Goal: Task Accomplishment & Management: Use online tool/utility

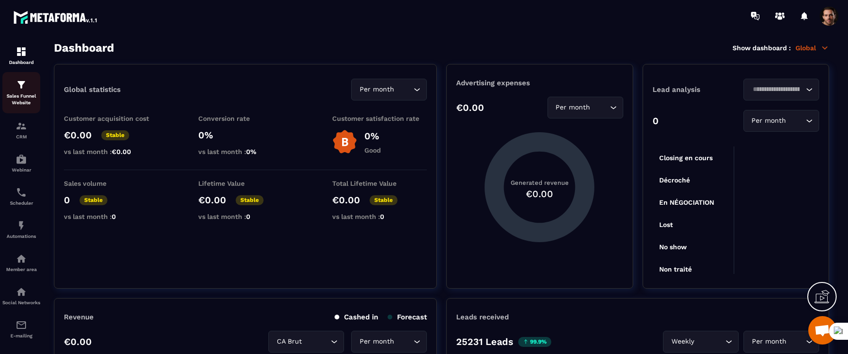
click at [24, 99] on p "Sales Funnel Website" at bounding box center [21, 99] width 38 height 13
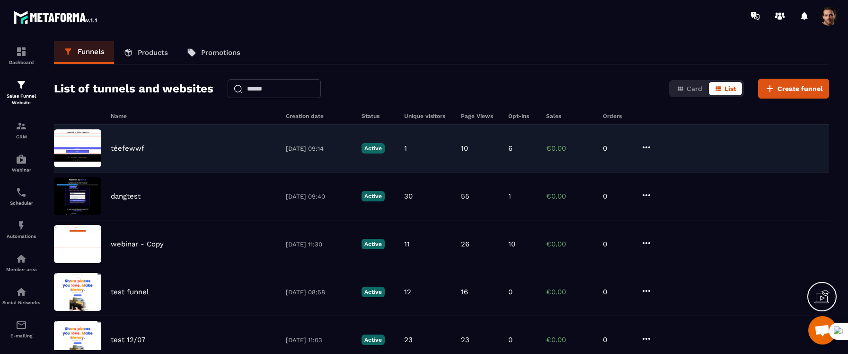
click at [137, 149] on p "téefewwf" at bounding box center [128, 148] width 34 height 9
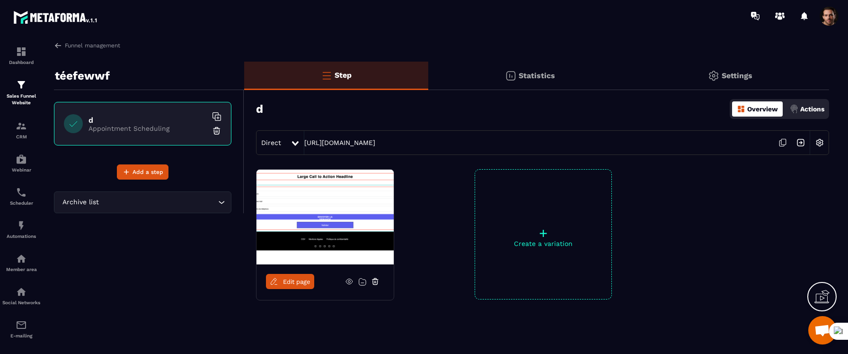
click at [744, 78] on p "Settings" at bounding box center [737, 75] width 31 height 9
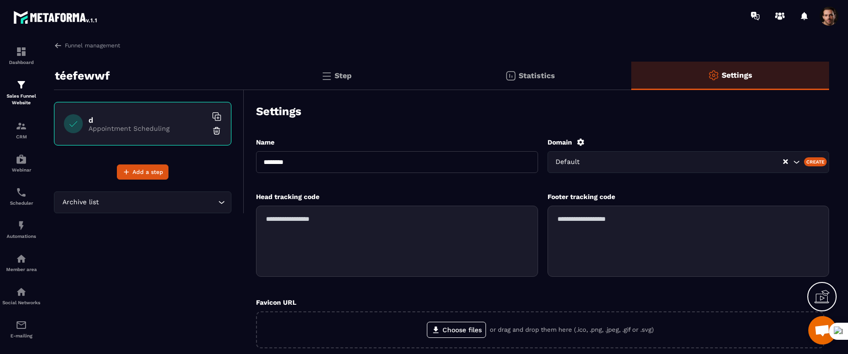
click at [597, 161] on input "Search for option" at bounding box center [685, 162] width 196 height 10
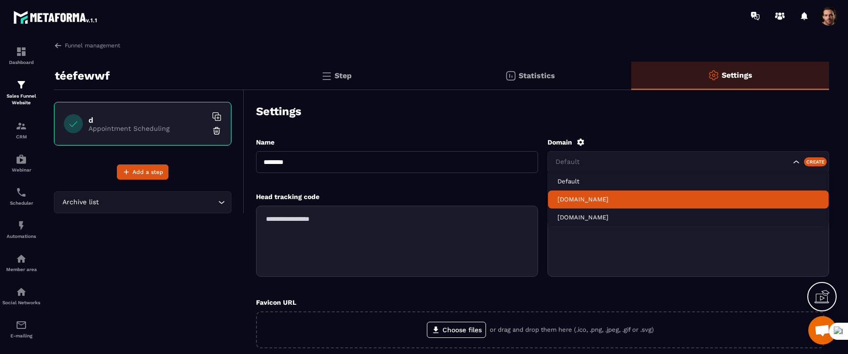
click at [596, 193] on li "[DOMAIN_NAME]" at bounding box center [688, 199] width 281 height 18
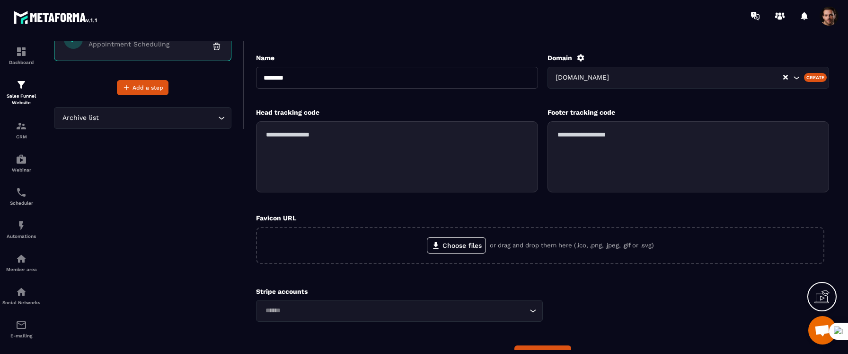
scroll to position [138, 0]
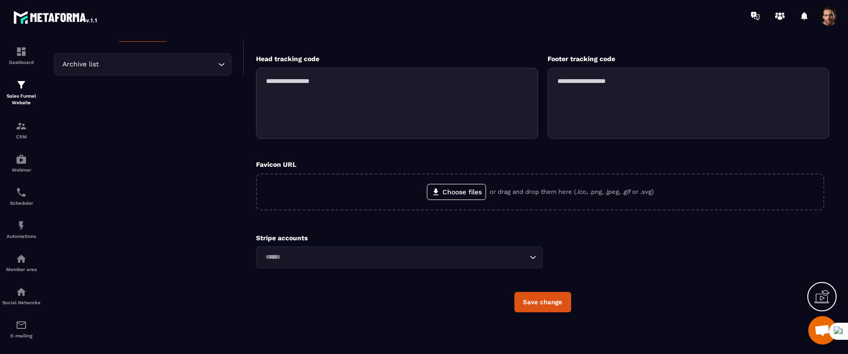
click at [547, 295] on button "Save change" at bounding box center [543, 302] width 57 height 20
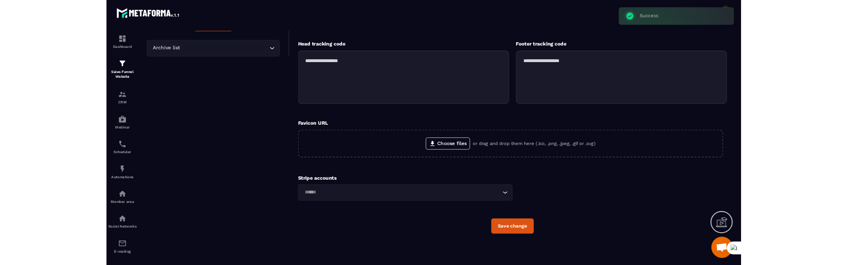
scroll to position [0, 0]
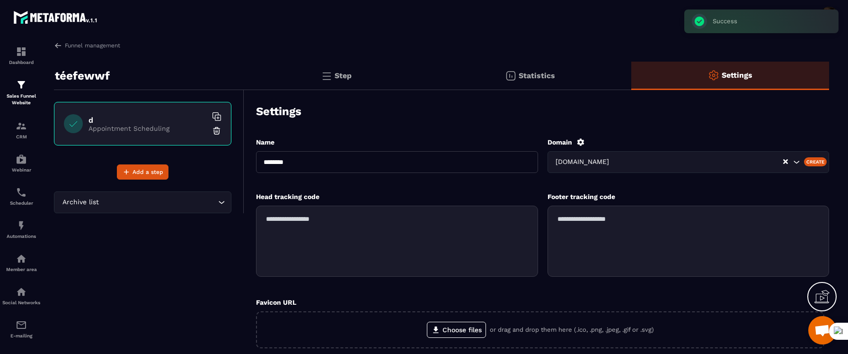
click at [348, 84] on div "Step" at bounding box center [336, 76] width 184 height 28
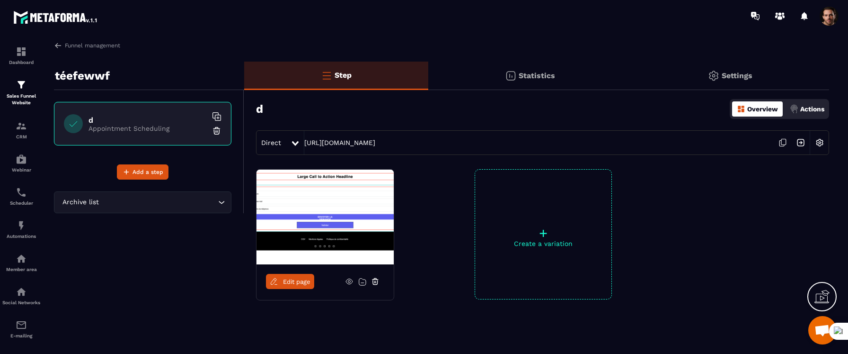
click at [821, 141] on img at bounding box center [820, 143] width 18 height 18
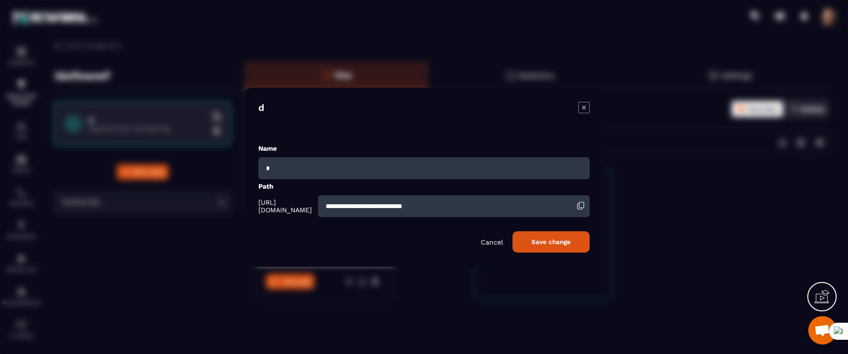
click at [491, 242] on p "Cancel" at bounding box center [492, 242] width 22 height 8
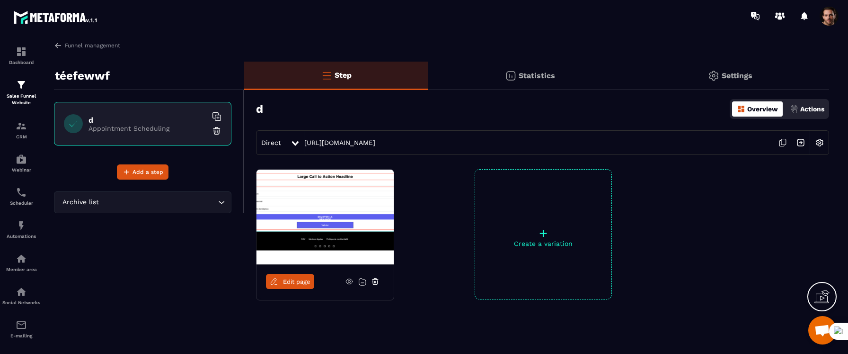
click at [821, 136] on img at bounding box center [820, 143] width 18 height 18
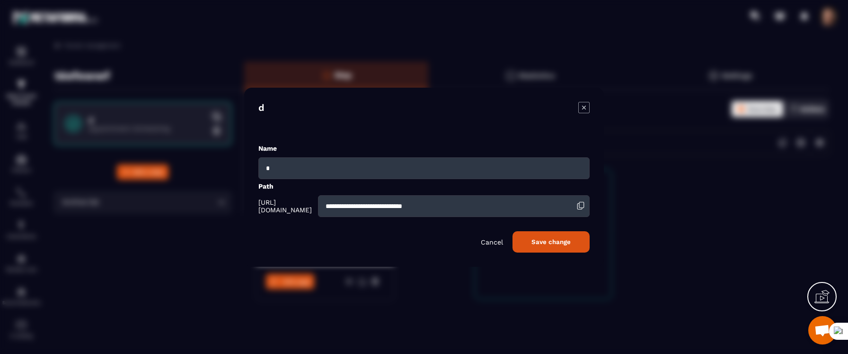
click at [538, 238] on button "Save change" at bounding box center [551, 241] width 77 height 21
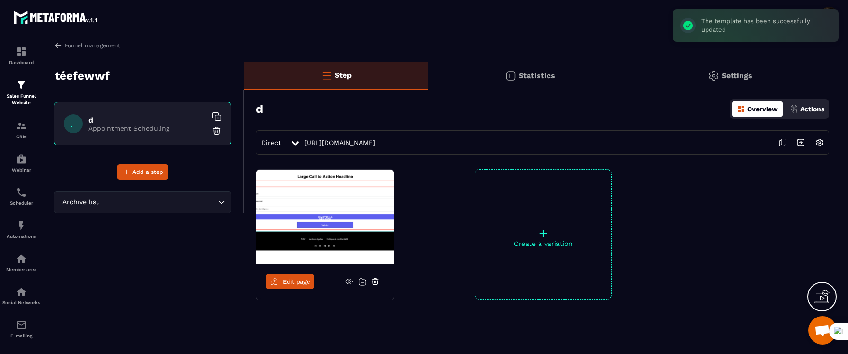
click at [819, 140] on img at bounding box center [820, 143] width 18 height 18
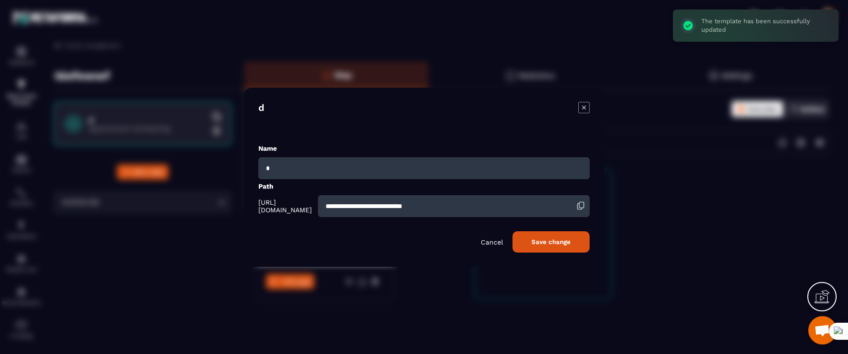
click at [456, 200] on input "**********" at bounding box center [454, 206] width 272 height 22
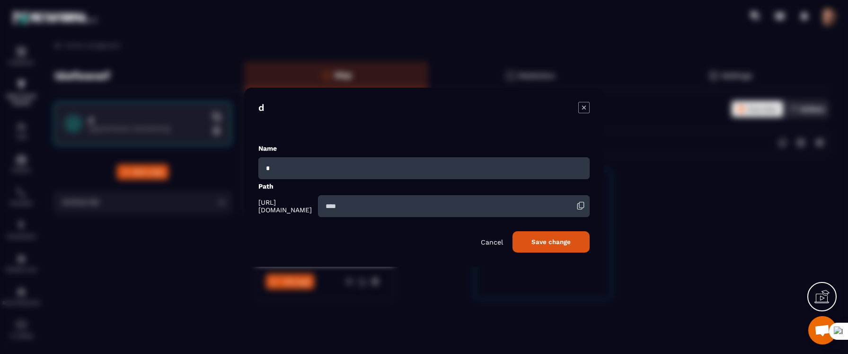
click at [537, 244] on button "Save change" at bounding box center [551, 241] width 77 height 21
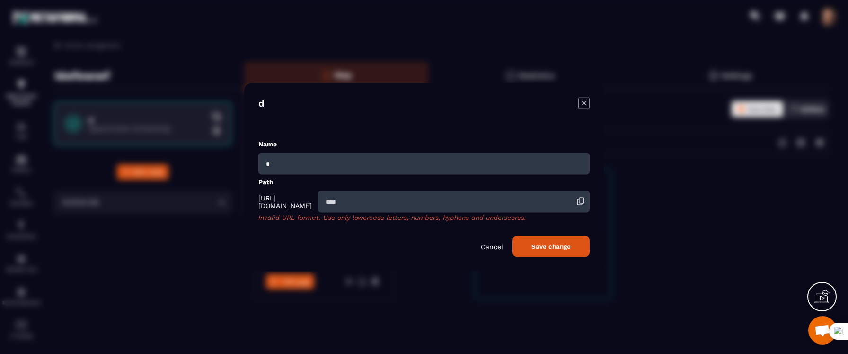
click at [495, 196] on input "Modal window" at bounding box center [454, 201] width 272 height 22
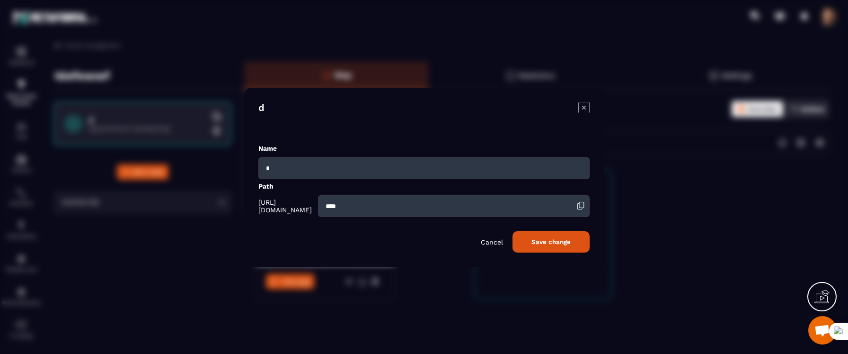
click at [552, 242] on button "Save change" at bounding box center [551, 241] width 77 height 21
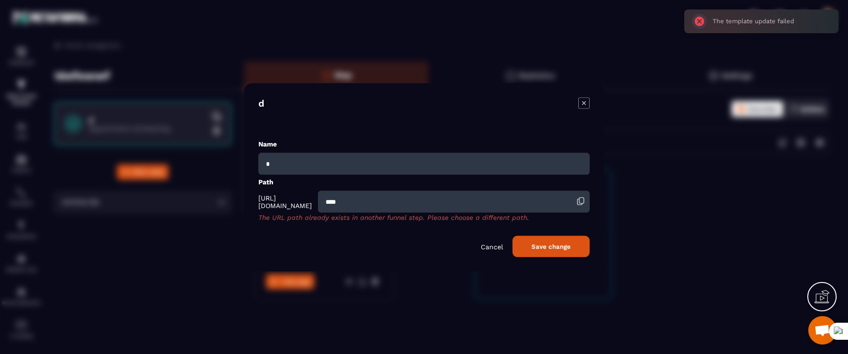
click at [429, 205] on input "****" at bounding box center [454, 201] width 272 height 22
type input "*****"
click at [540, 239] on button "Save change" at bounding box center [551, 245] width 77 height 21
